Goal: Information Seeking & Learning: Learn about a topic

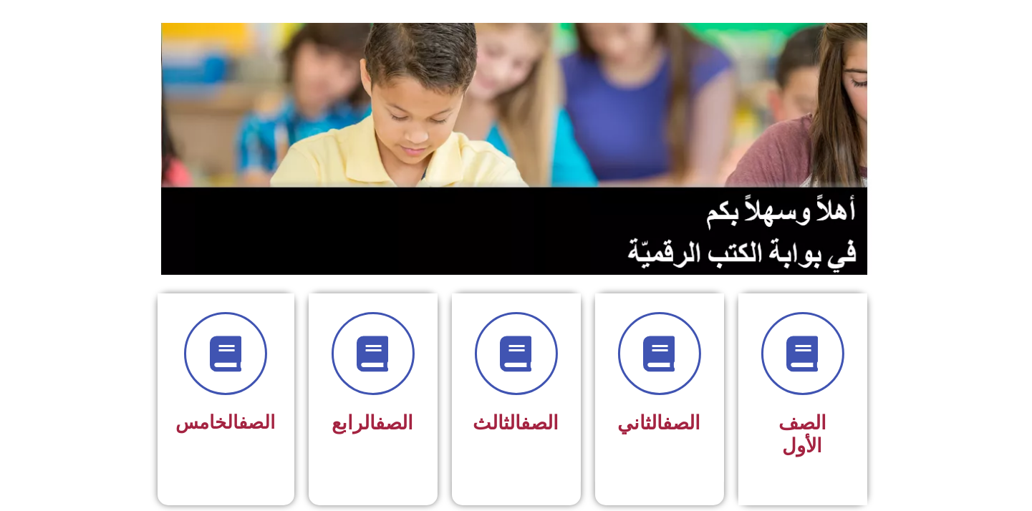
scroll to position [159, 0]
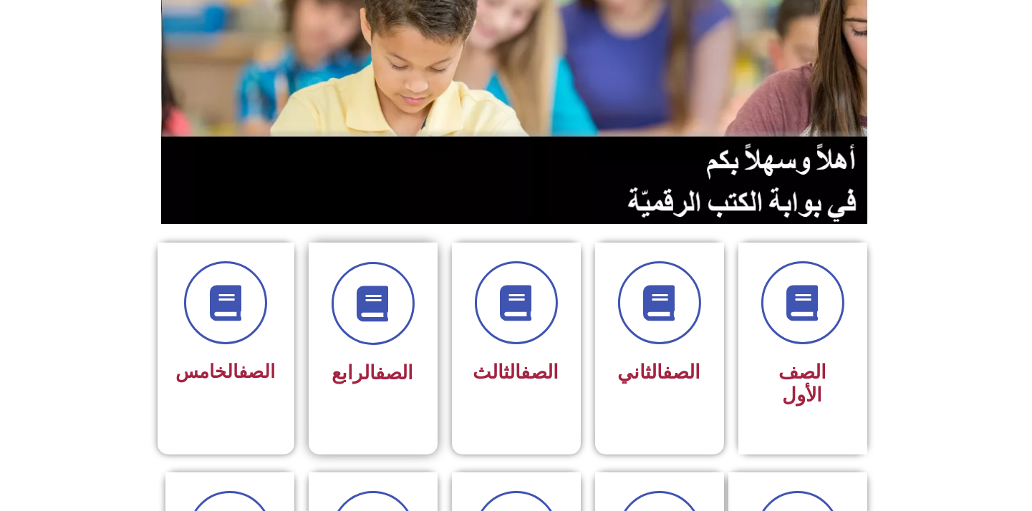
click at [384, 373] on link "الصف" at bounding box center [395, 372] width 38 height 23
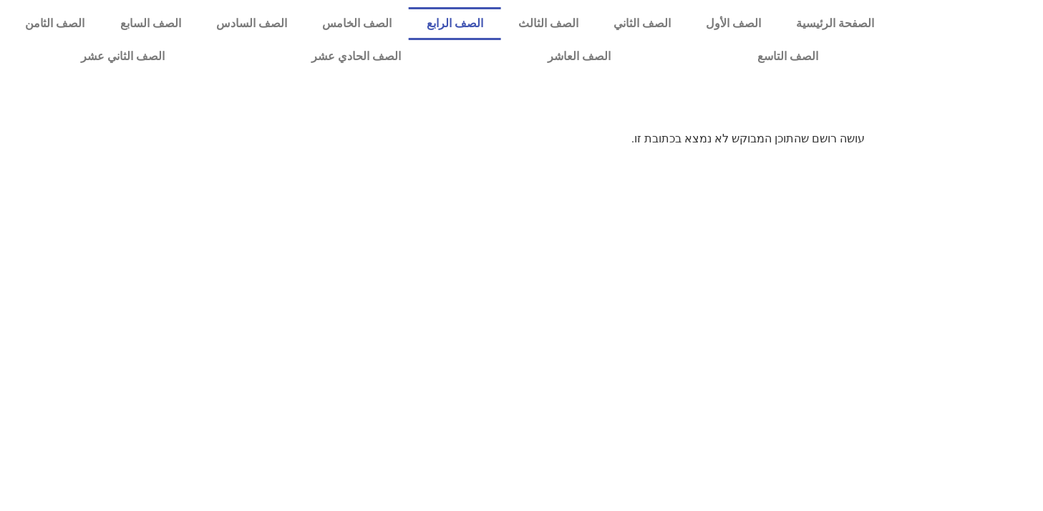
click at [500, 27] on link "الصف الرابع" at bounding box center [455, 23] width 92 height 33
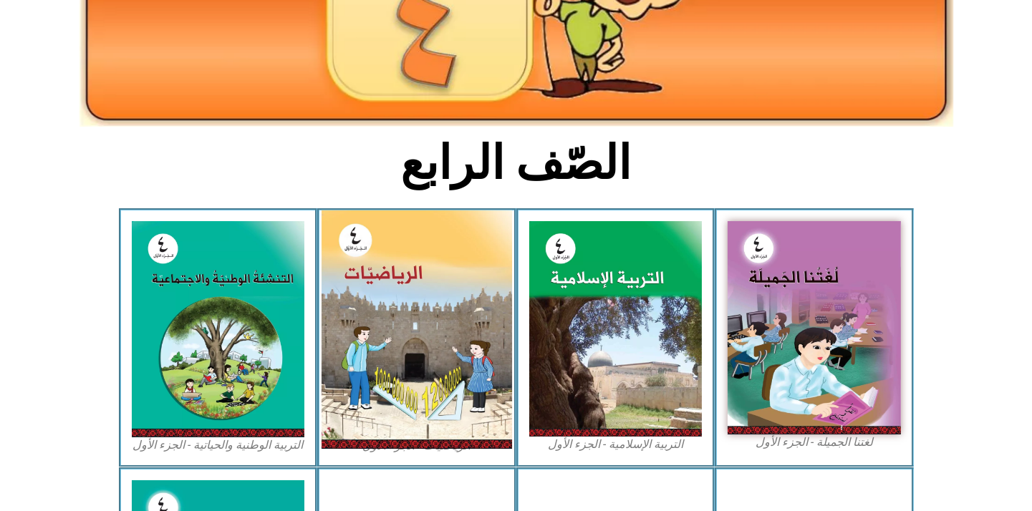
scroll to position [238, 0]
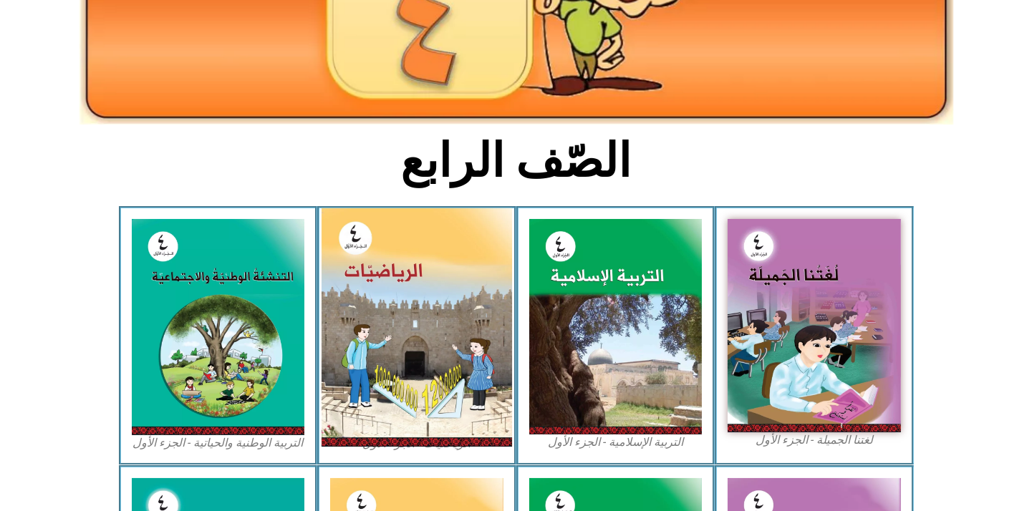
click at [387, 298] on img at bounding box center [416, 327] width 190 height 238
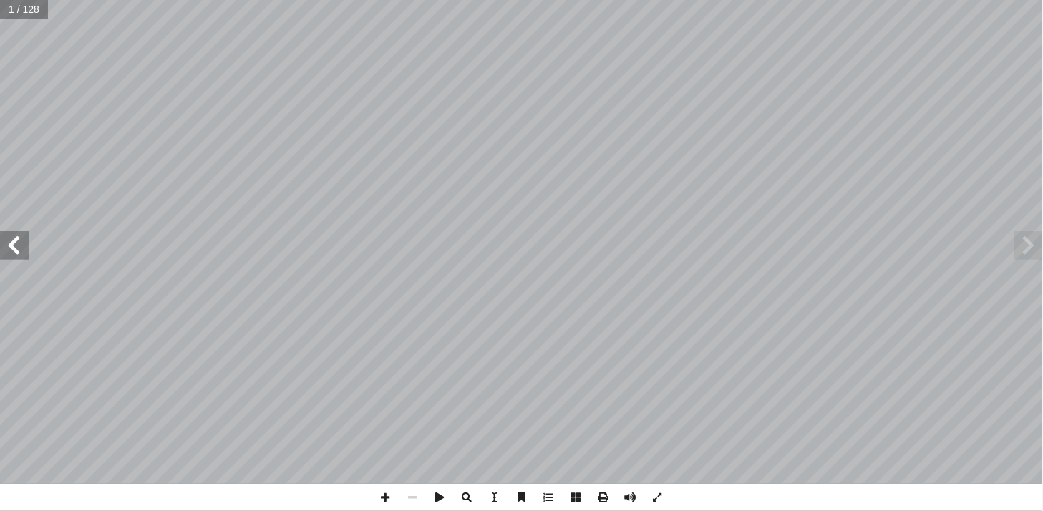
click at [12, 248] on span at bounding box center [14, 245] width 29 height 29
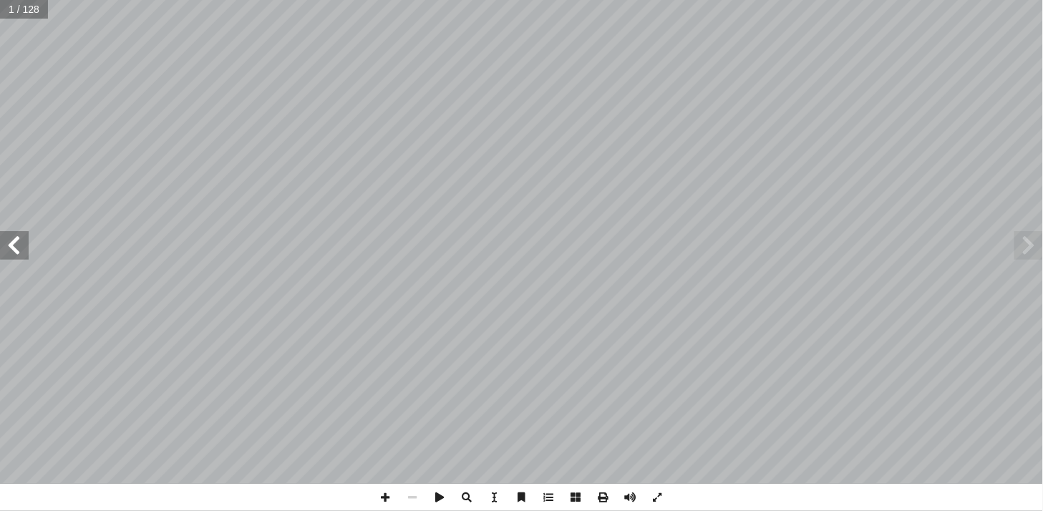
click at [13, 246] on span at bounding box center [14, 245] width 29 height 29
click at [14, 246] on span at bounding box center [14, 245] width 29 height 29
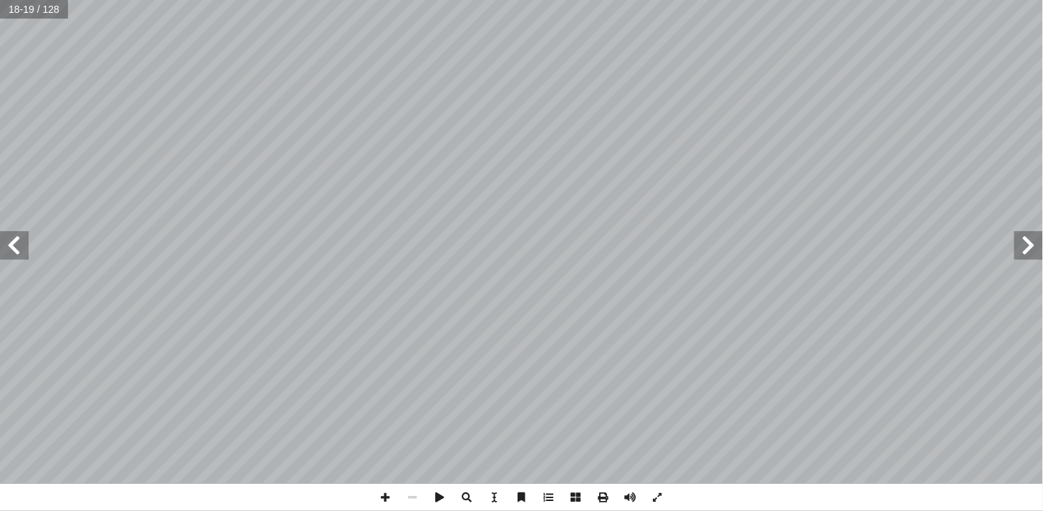
click at [14, 246] on span at bounding box center [14, 245] width 29 height 29
click at [15, 241] on span at bounding box center [14, 245] width 29 height 29
click at [15, 238] on span at bounding box center [14, 245] width 29 height 29
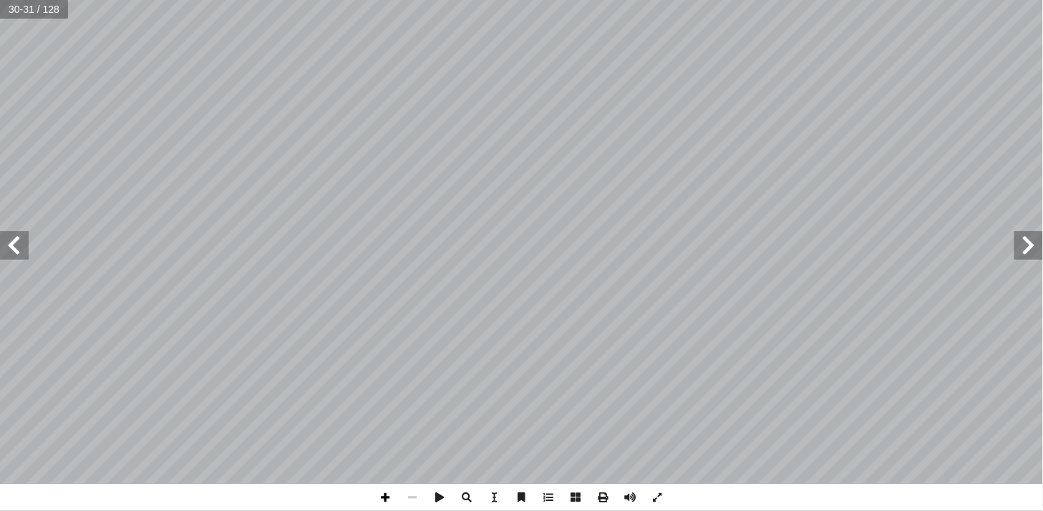
click at [384, 492] on span at bounding box center [385, 497] width 27 height 27
click at [384, 494] on span at bounding box center [385, 497] width 27 height 27
click at [14, 242] on span at bounding box center [14, 245] width 29 height 29
